Goal: Task Accomplishment & Management: Complete application form

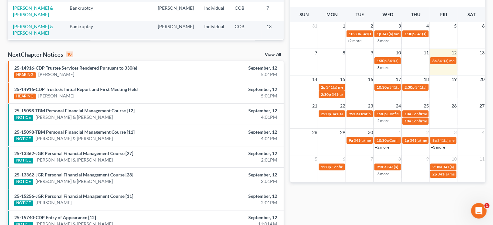
scroll to position [194, 0]
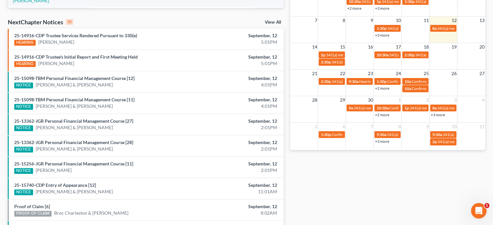
click at [269, 23] on link "View All" at bounding box center [273, 22] width 16 height 5
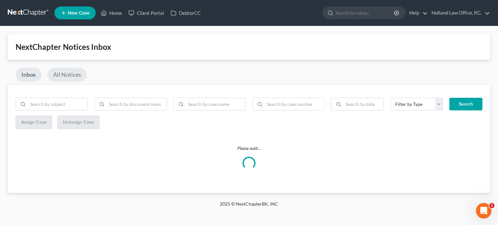
click at [66, 77] on link "All Notices" at bounding box center [67, 75] width 40 height 14
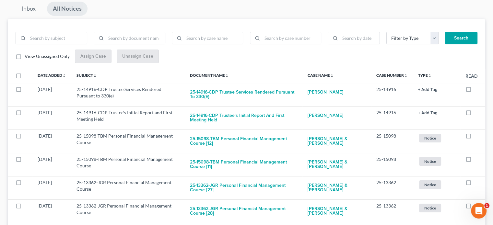
scroll to position [65, 0]
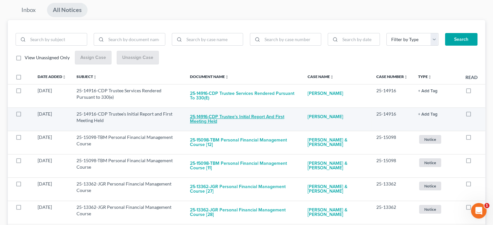
click at [227, 116] on button "25-14916-CDP Trustee's Initial Report and First Meeting Held" at bounding box center [243, 120] width 107 height 18
checkbox input "true"
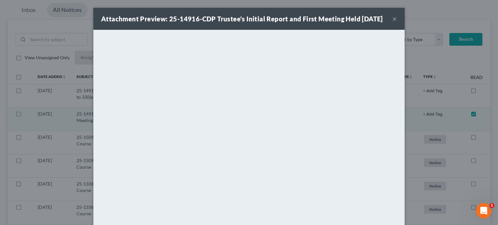
click at [392, 23] on button "×" at bounding box center [394, 19] width 5 height 8
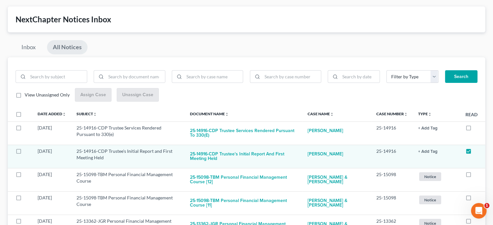
scroll to position [0, 0]
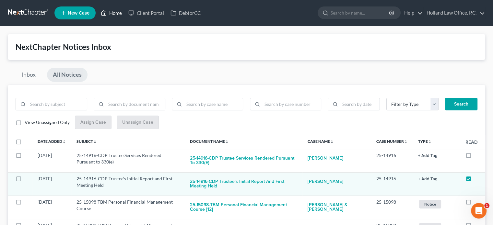
click at [110, 14] on link "Home" at bounding box center [112, 13] width 28 height 12
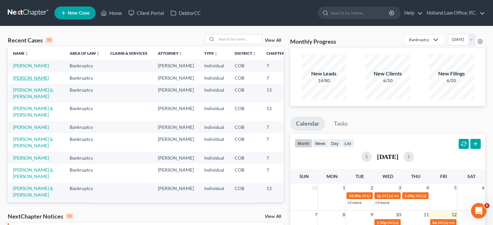
click at [24, 81] on link "[PERSON_NAME]" at bounding box center [31, 78] width 36 height 6
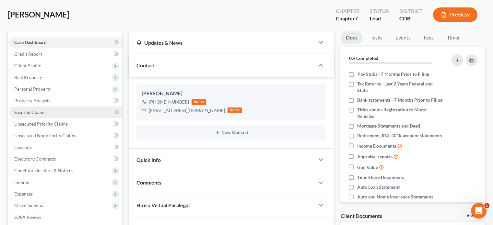
scroll to position [42, 0]
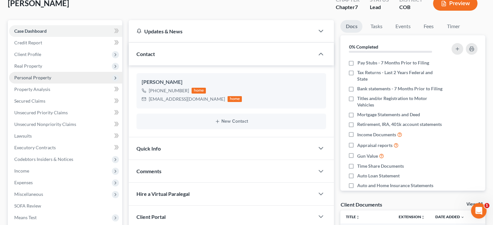
click at [33, 76] on span "Personal Property" at bounding box center [32, 78] width 37 height 6
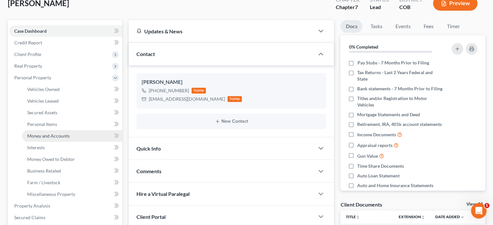
click at [48, 134] on span "Money and Accounts" at bounding box center [48, 136] width 42 height 6
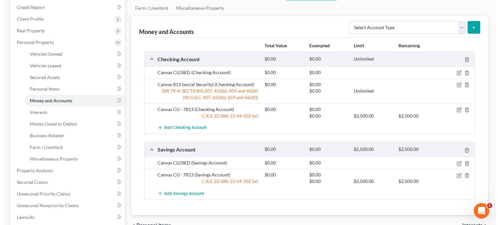
scroll to position [97, 0]
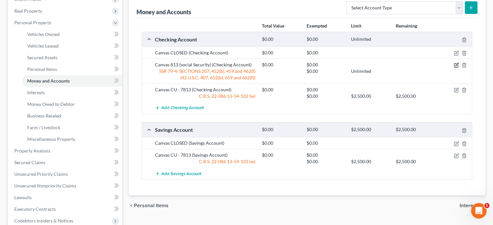
click at [457, 65] on icon "button" at bounding box center [456, 65] width 5 height 5
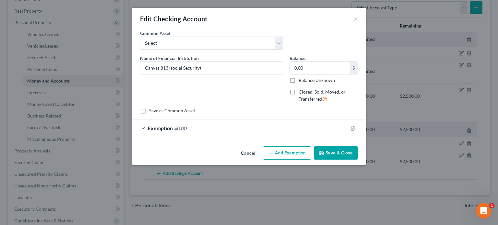
click at [165, 128] on span "Exemption" at bounding box center [160, 128] width 25 height 6
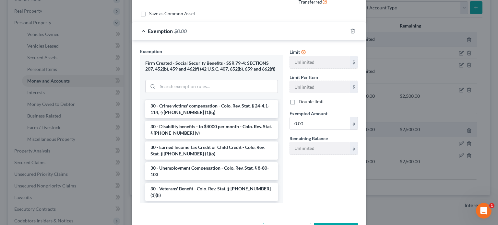
scroll to position [551, 0]
